Goal: Information Seeking & Learning: Learn about a topic

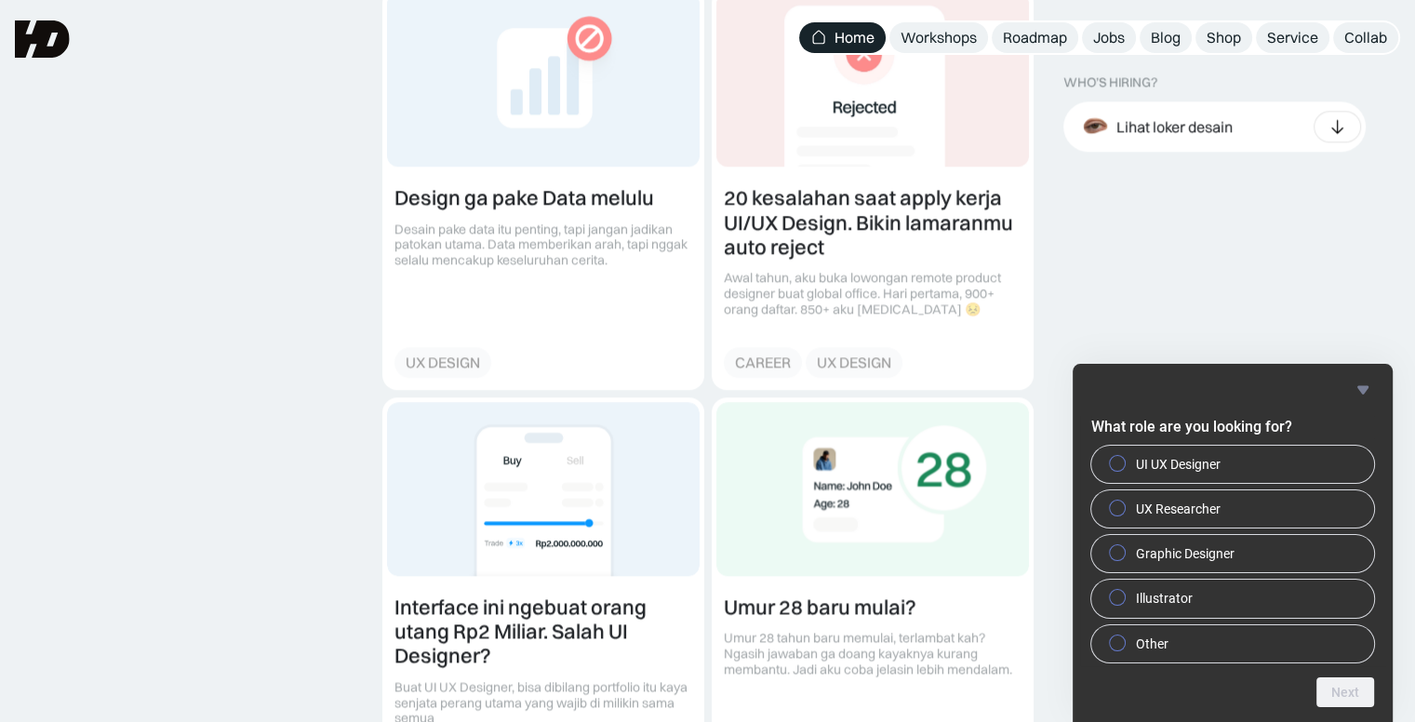
scroll to position [2139, 0]
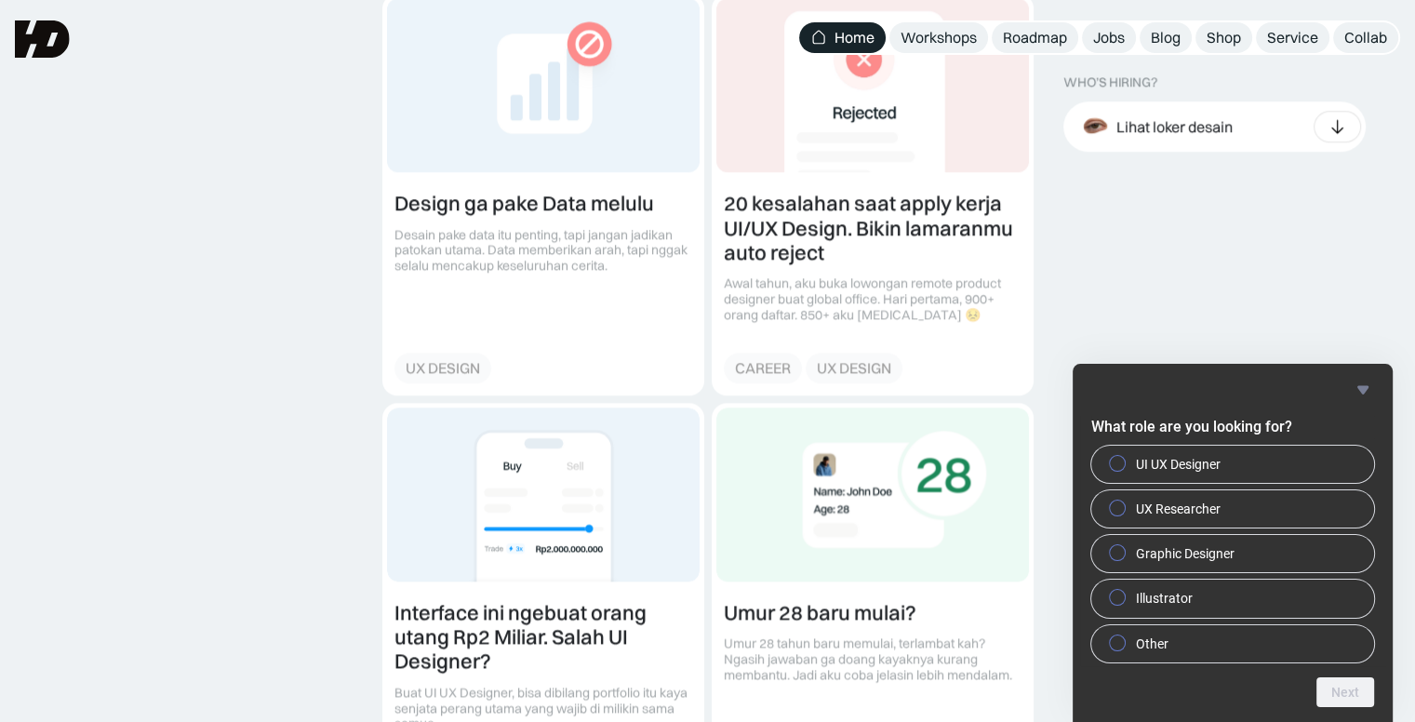
click at [1358, 386] on icon "Hide survey" at bounding box center [1362, 389] width 11 height 8
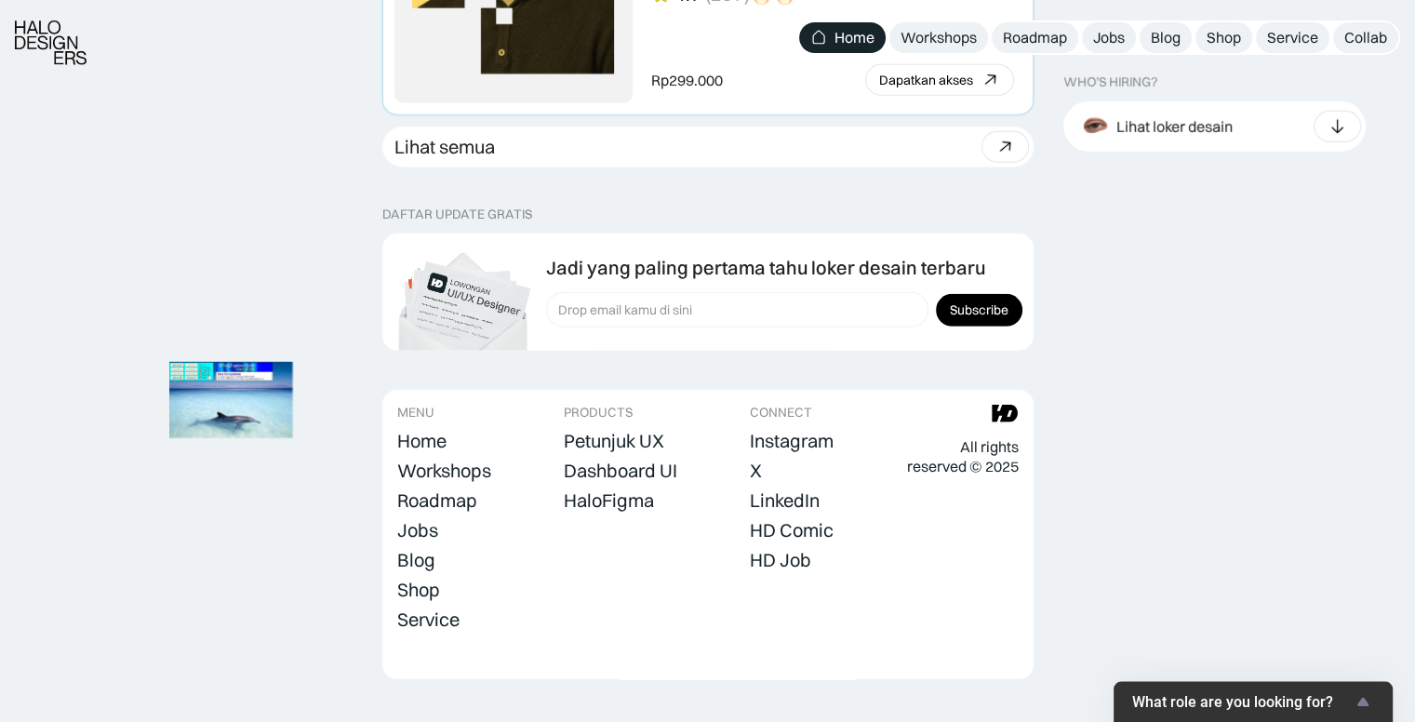
scroll to position [5300, 0]
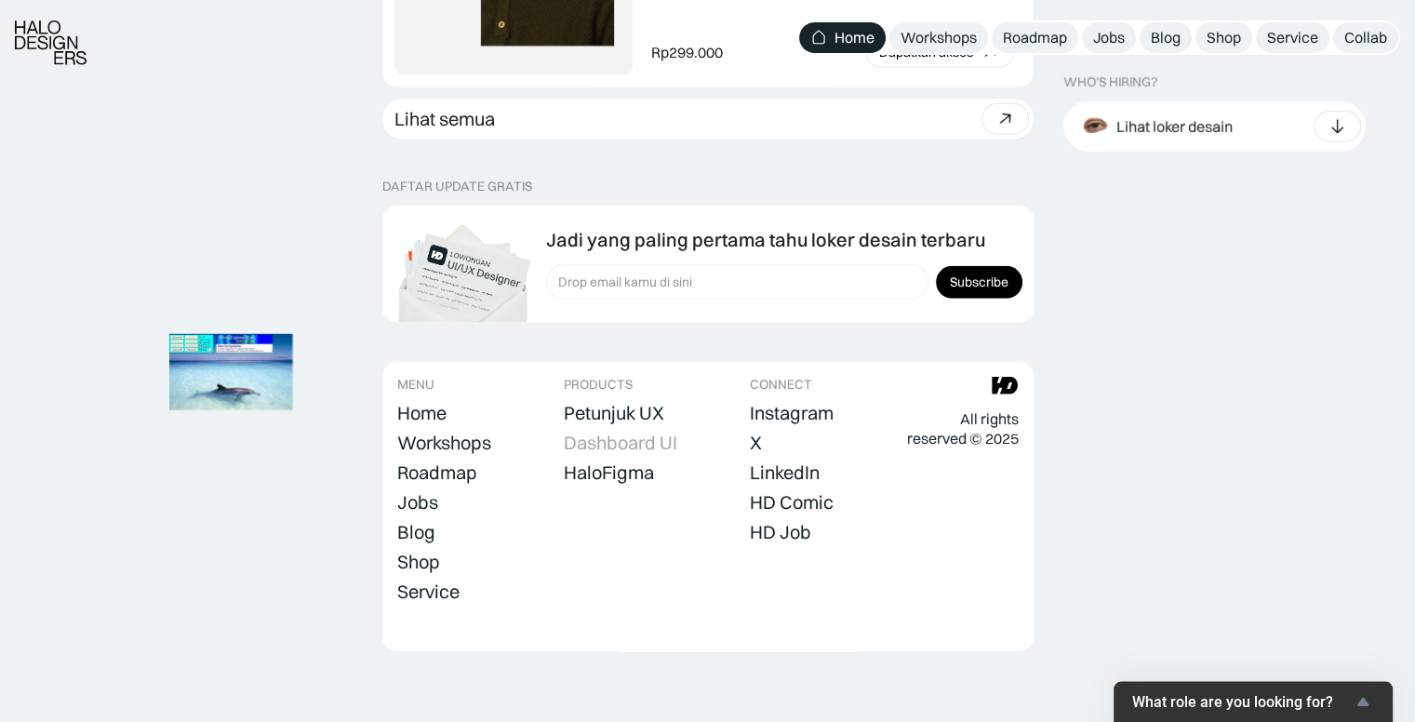
click at [637, 442] on div "Dashboard UI" at bounding box center [620, 443] width 113 height 22
click at [923, 47] on link "Workshops" at bounding box center [938, 37] width 99 height 31
